Goal: Information Seeking & Learning: Learn about a topic

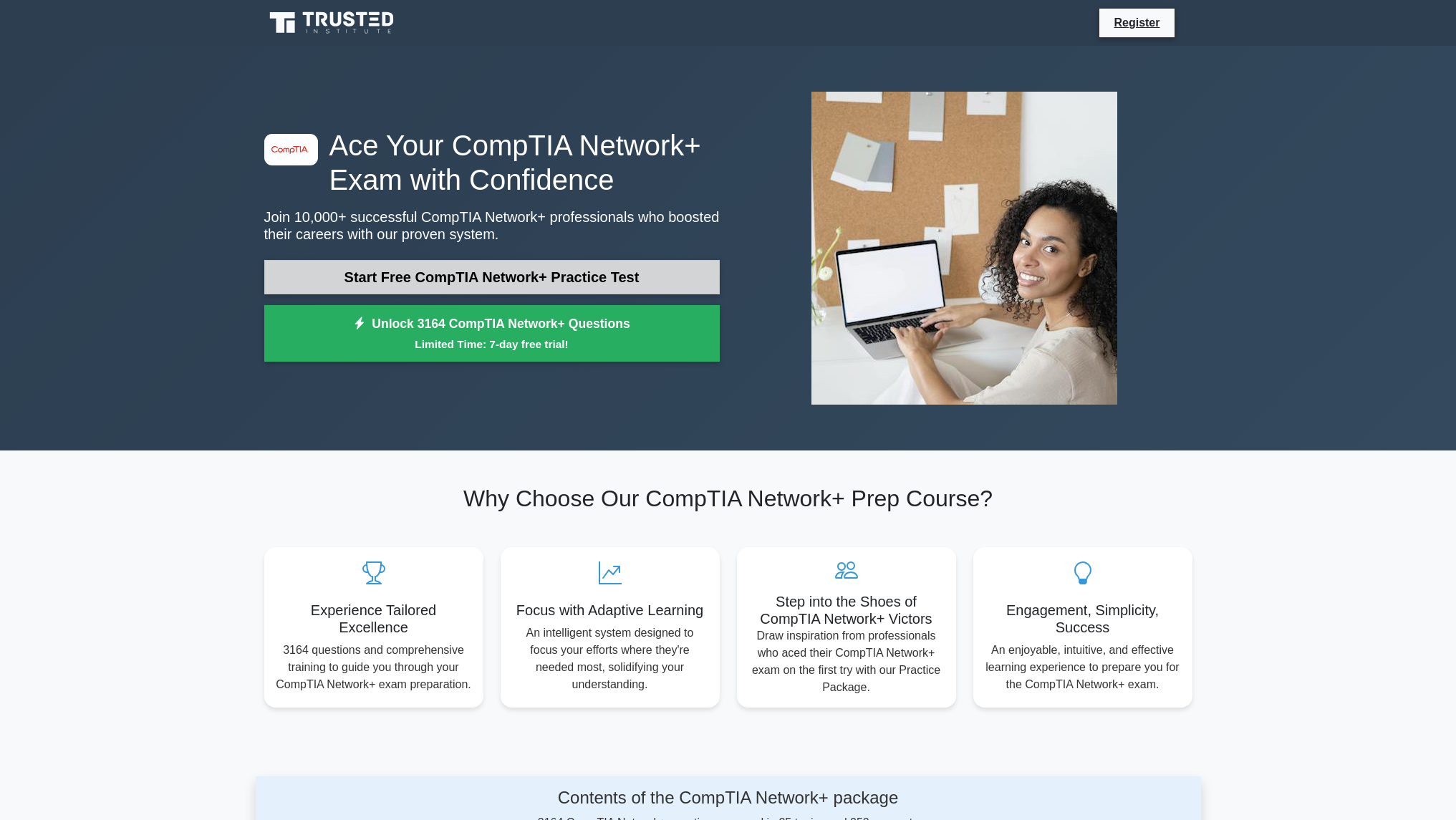
click at [417, 280] on link "Start Free CompTIA Network+ Practice Test" at bounding box center [492, 277] width 456 height 34
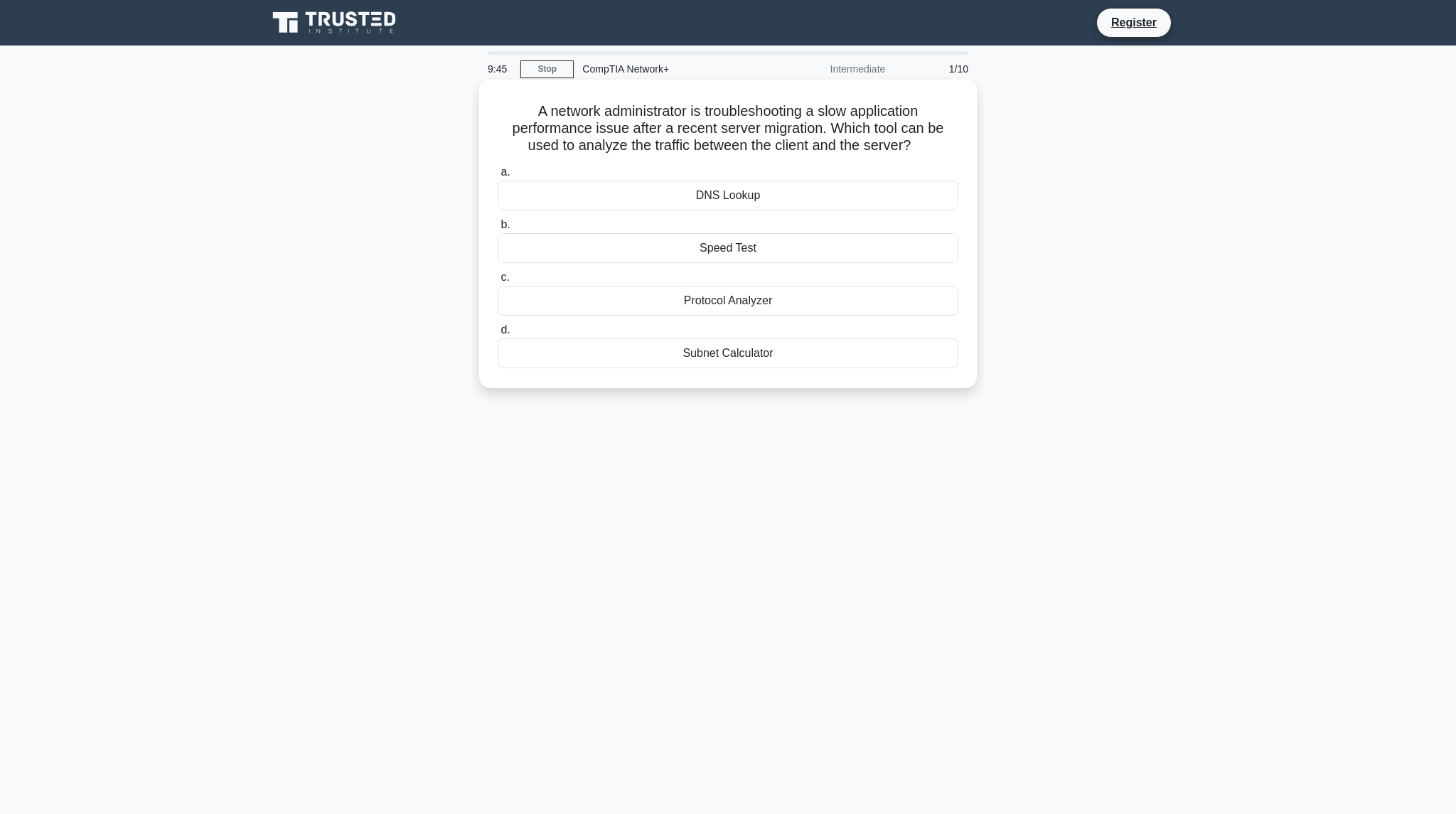
click at [700, 246] on div "Speed Test" at bounding box center [727, 248] width 460 height 30
click at [497, 230] on input "b. Speed Test" at bounding box center [497, 225] width 0 height 9
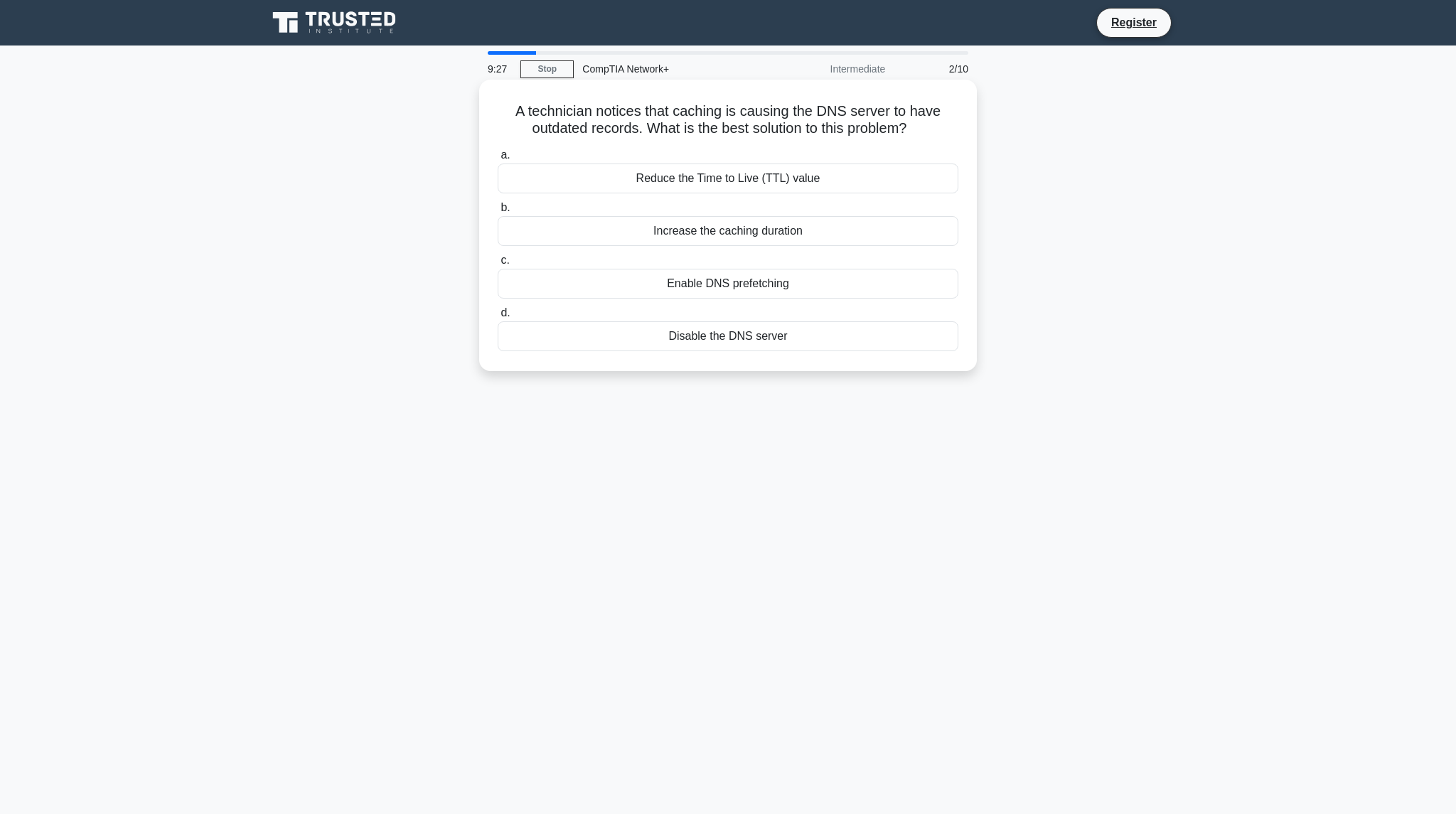
click at [676, 175] on div "Reduce the Time to Live (TTL) value" at bounding box center [727, 178] width 460 height 30
click at [497, 160] on input "a. Reduce the Time to Live (TTL) value" at bounding box center [497, 155] width 0 height 9
